Goal: Register for event/course: Register for event/course

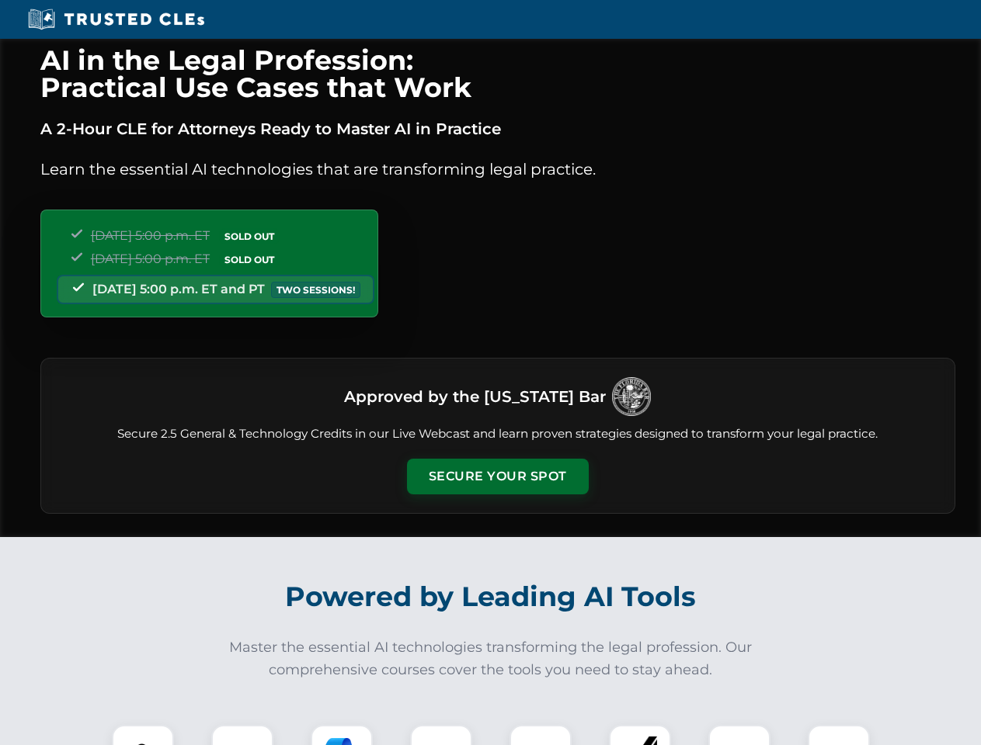
click at [497, 477] on button "Secure Your Spot" at bounding box center [498, 477] width 182 height 36
click at [143, 735] on img at bounding box center [142, 756] width 45 height 45
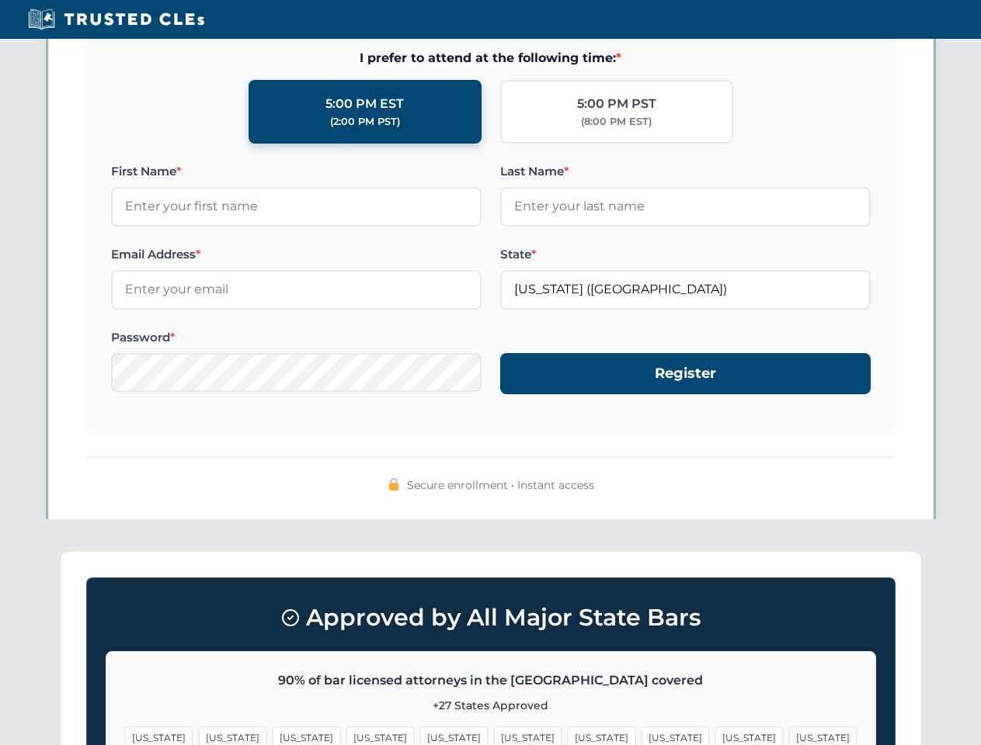
click at [568, 735] on span "[US_STATE]" at bounding box center [602, 738] width 68 height 23
click at [715, 735] on span "[US_STATE]" at bounding box center [749, 738] width 68 height 23
